Goal: Information Seeking & Learning: Find contact information

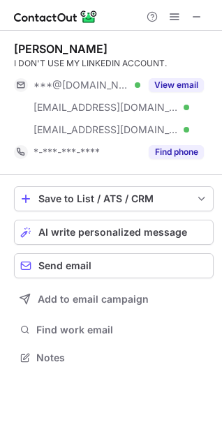
scroll to position [348, 222]
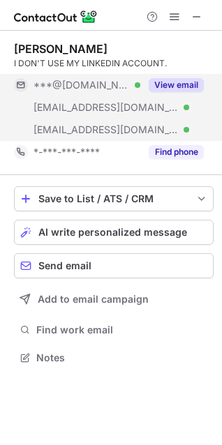
click at [186, 81] on button "View email" at bounding box center [176, 85] width 55 height 14
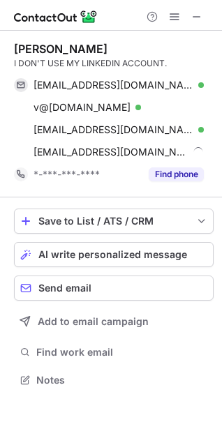
scroll to position [371, 222]
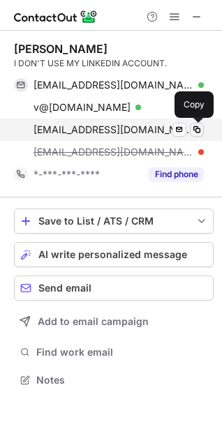
click at [196, 127] on span at bounding box center [196, 129] width 11 height 11
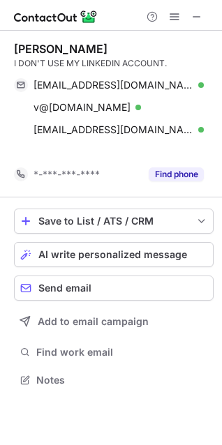
scroll to position [348, 222]
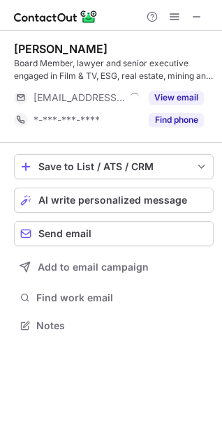
scroll to position [316, 222]
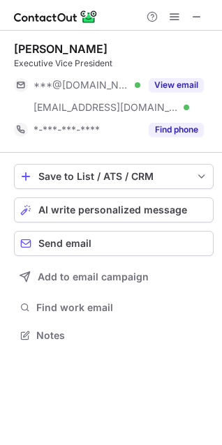
scroll to position [326, 222]
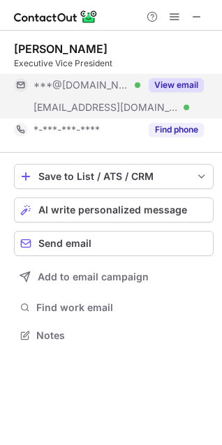
click at [172, 80] on button "View email" at bounding box center [176, 85] width 55 height 14
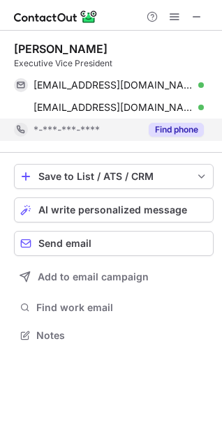
click at [168, 131] on button "Find phone" at bounding box center [176, 130] width 55 height 14
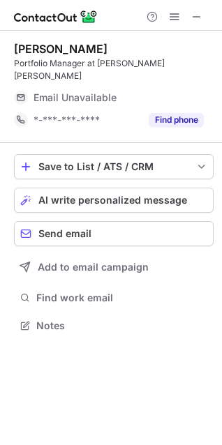
scroll to position [304, 222]
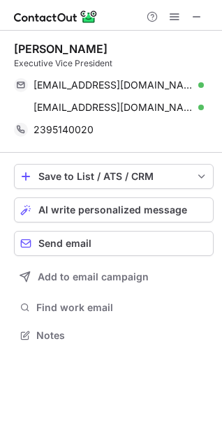
scroll to position [326, 222]
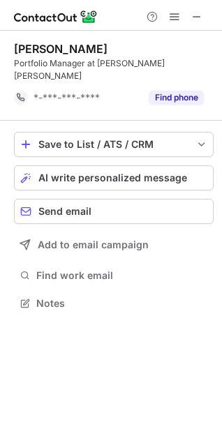
scroll to position [281, 222]
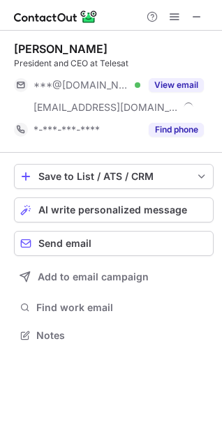
scroll to position [326, 222]
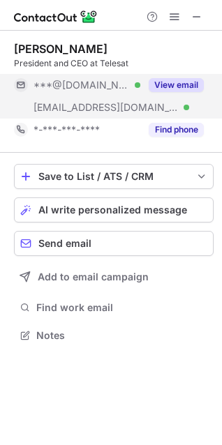
click at [172, 88] on button "View email" at bounding box center [176, 85] width 55 height 14
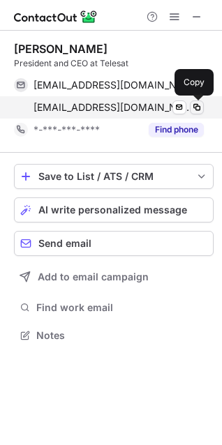
click at [195, 109] on span at bounding box center [196, 107] width 11 height 11
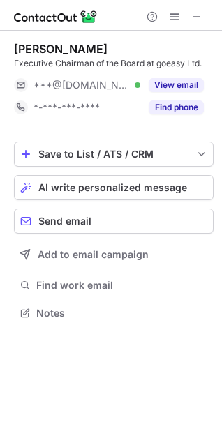
scroll to position [304, 222]
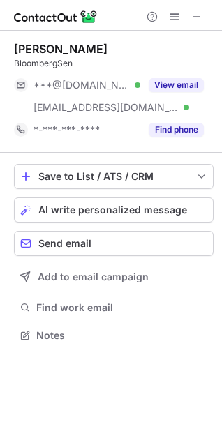
scroll to position [326, 222]
